Goal: Task Accomplishment & Management: Complete application form

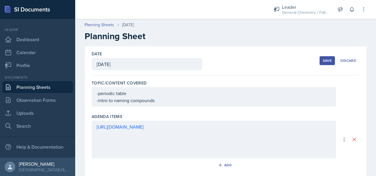
scroll to position [183, 0]
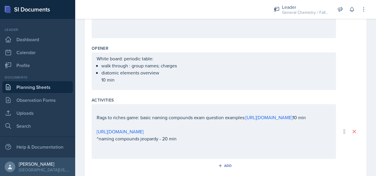
click at [132, 83] on div "White board: periodic table: walk through : group names; charges diatomic eleme…" at bounding box center [214, 71] width 245 height 38
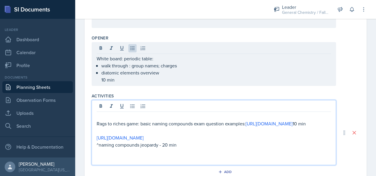
click at [116, 126] on div "Rags to riches game: basic naming compounds exam question examples: [URL][DOMAI…" at bounding box center [214, 137] width 235 height 49
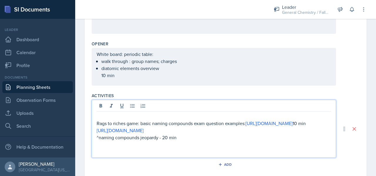
click at [193, 141] on p "^naming compounds jeopardy - 20 min" at bounding box center [214, 137] width 235 height 7
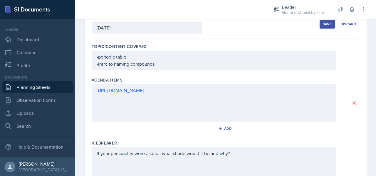
scroll to position [0, 0]
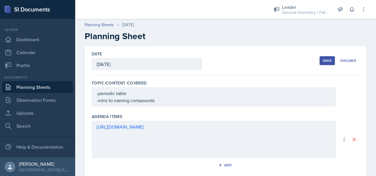
click at [323, 59] on div "Save" at bounding box center [327, 60] width 9 height 5
click at [323, 61] on div "Save" at bounding box center [327, 60] width 9 height 5
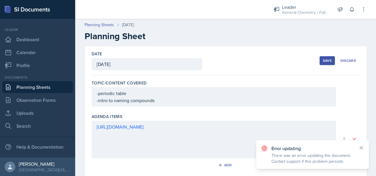
click at [361, 144] on div "Error updating There was an error updating the document. Contact support if thi…" at bounding box center [312, 154] width 113 height 29
click at [361, 146] on icon at bounding box center [362, 148] width 6 height 6
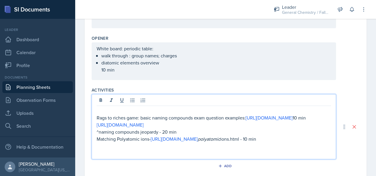
scroll to position [203, 0]
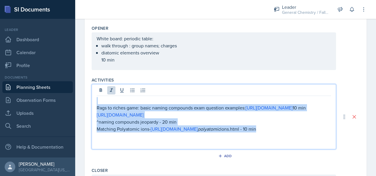
drag, startPoint x: 175, startPoint y: 142, endPoint x: 97, endPoint y: 29, distance: 136.5
click at [97, 29] on div "Topic/Content Covered -periodic table -intro to naming compounds Agenda items […" at bounding box center [226, 52] width 268 height 360
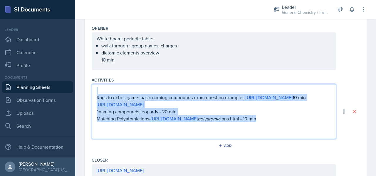
scroll to position [193, 0]
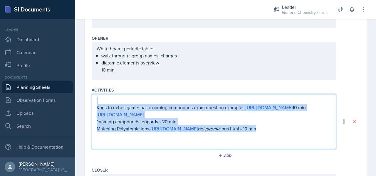
copy div "Rags to riches game: basic naming compounds exam question examples: [URL][DOMAI…"
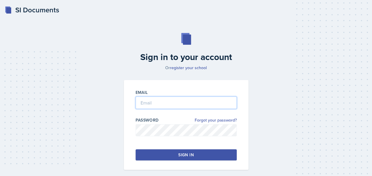
type input "S547242@nwmissouri.edu"
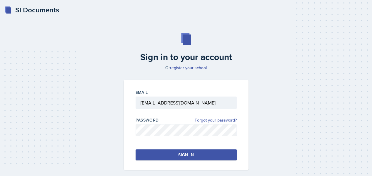
click at [186, 150] on button "Sign in" at bounding box center [186, 154] width 101 height 11
click at [183, 152] on div "Sign in" at bounding box center [185, 155] width 15 height 6
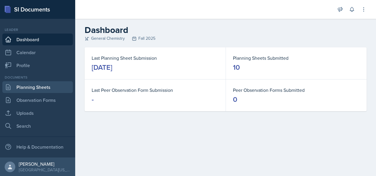
click at [15, 88] on link "Planning Sheets" at bounding box center [37, 87] width 71 height 12
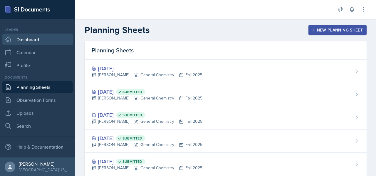
click at [49, 40] on link "Dashboard" at bounding box center [37, 40] width 71 height 12
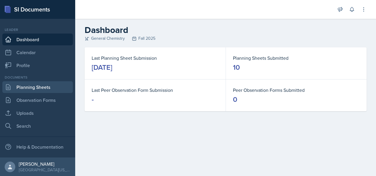
click at [25, 87] on link "Planning Sheets" at bounding box center [37, 87] width 71 height 12
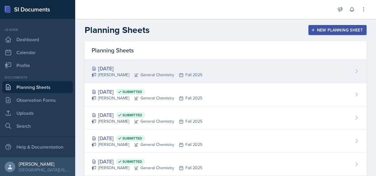
click at [304, 81] on div "Oct 2nd, 2025 Allie McClenney General Chemistry Fall 2025" at bounding box center [226, 71] width 282 height 23
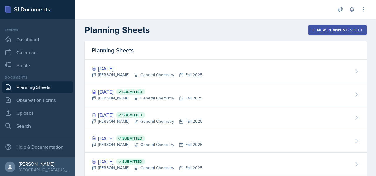
click at [345, 31] on div "New Planning Sheet" at bounding box center [338, 30] width 51 height 5
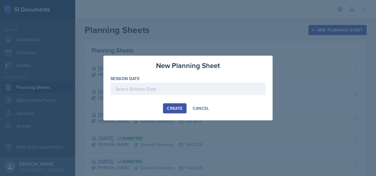
click at [182, 88] on div at bounding box center [188, 89] width 155 height 12
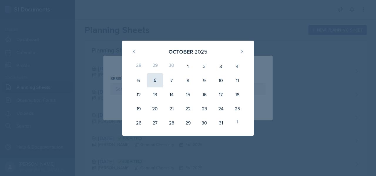
click at [163, 81] on div "6" at bounding box center [155, 80] width 16 height 14
type input "[DATE]"
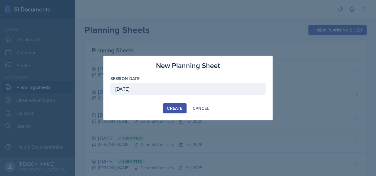
click at [174, 112] on button "Create" at bounding box center [174, 108] width 23 height 10
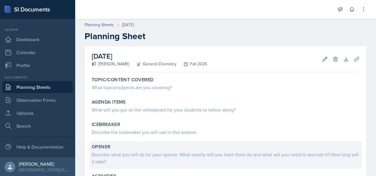
scroll to position [67, 0]
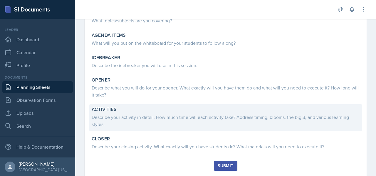
click at [134, 118] on div "Describe your activity in detail. How much time will each activity take? Addres…" at bounding box center [226, 120] width 268 height 14
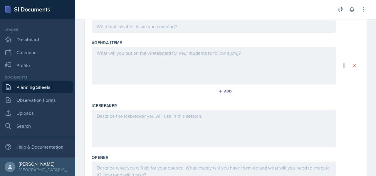
click at [131, 121] on div at bounding box center [214, 129] width 245 height 38
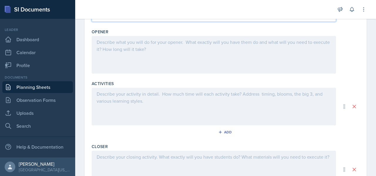
scroll to position [209, 0]
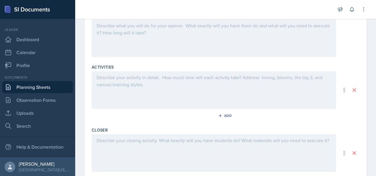
click at [132, 93] on div at bounding box center [214, 90] width 245 height 38
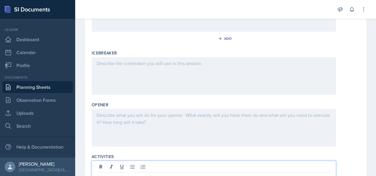
scroll to position [130, 0]
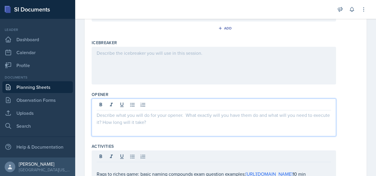
click at [152, 113] on p at bounding box center [214, 114] width 235 height 7
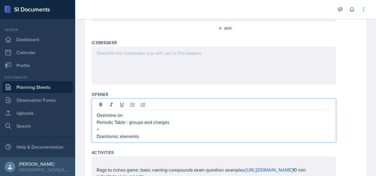
click at [106, 136] on p "Diamtomic elements" at bounding box center [214, 136] width 235 height 7
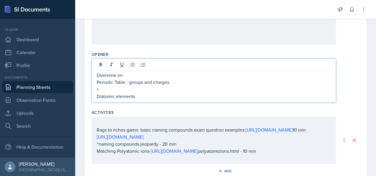
scroll to position [170, 0]
click at [145, 95] on p "Diatomic elements" at bounding box center [214, 96] width 235 height 7
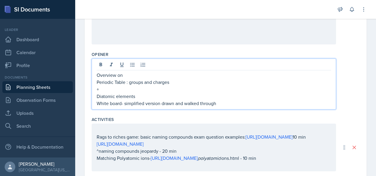
scroll to position [266, 0]
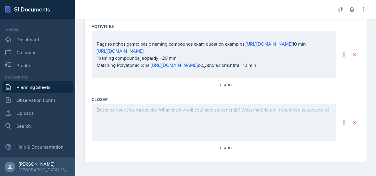
click at [148, 122] on div at bounding box center [214, 122] width 245 height 38
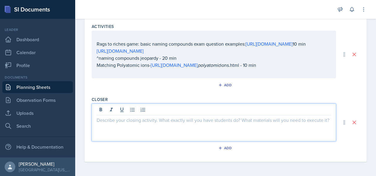
scroll to position [265, 0]
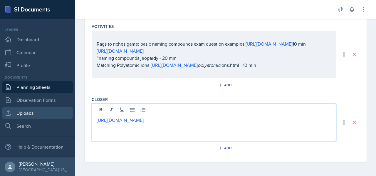
drag, startPoint x: 278, startPoint y: 118, endPoint x: 67, endPoint y: 107, distance: 211.1
click at [67, 107] on div "SI Documents Leader Dashboard Calendar Profile Documents Planning Sheets Observ…" at bounding box center [188, 88] width 376 height 176
copy link "[URL][DOMAIN_NAME]"
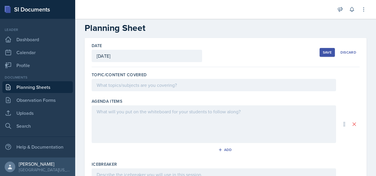
scroll to position [6, 0]
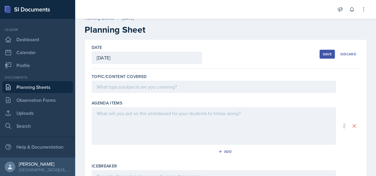
click at [141, 118] on div at bounding box center [214, 126] width 245 height 38
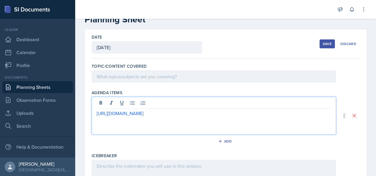
scroll to position [27, 0]
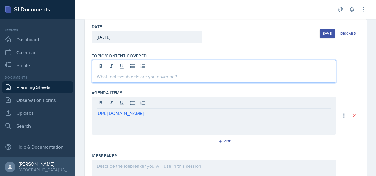
click at [158, 78] on p at bounding box center [214, 76] width 235 height 7
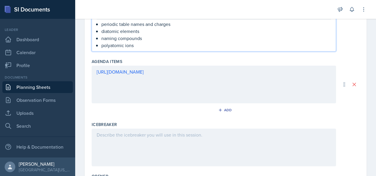
scroll to position [140, 0]
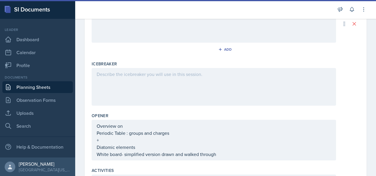
click at [111, 94] on div at bounding box center [214, 87] width 245 height 38
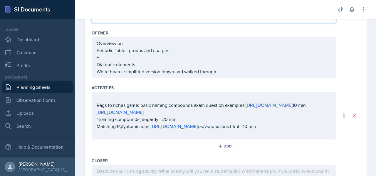
scroll to position [286, 0]
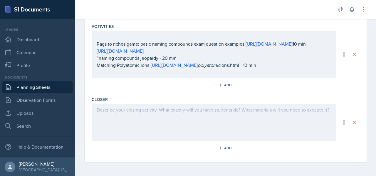
click at [121, 128] on div at bounding box center [214, 122] width 245 height 38
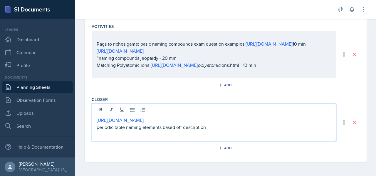
click at [169, 98] on div "Closer" at bounding box center [226, 99] width 268 height 6
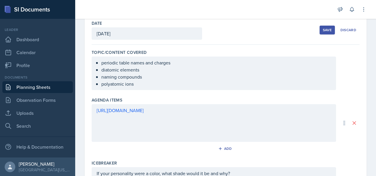
scroll to position [30, 0]
click at [327, 31] on div "Save" at bounding box center [327, 30] width 9 height 5
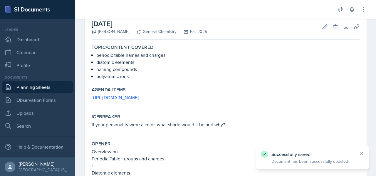
scroll to position [168, 0]
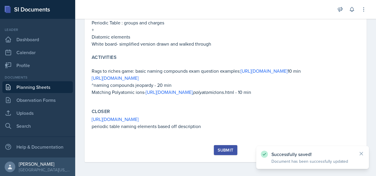
click at [230, 151] on div "Submit" at bounding box center [226, 150] width 16 height 5
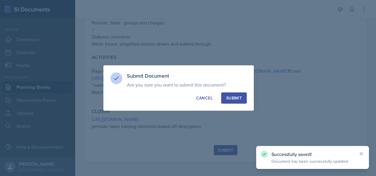
click at [229, 96] on div "Submit" at bounding box center [234, 98] width 16 height 6
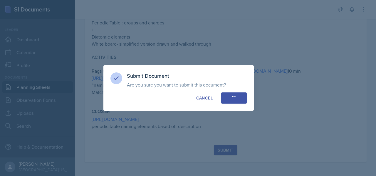
scroll to position [151, 0]
